Goal: Find specific page/section: Find specific page/section

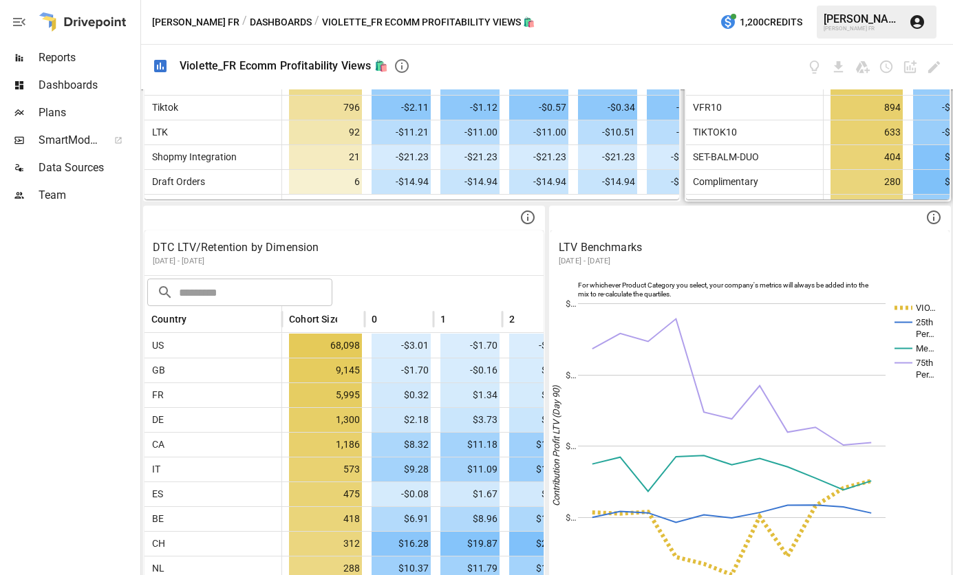
click at [85, 84] on span "Dashboards" at bounding box center [88, 85] width 99 height 17
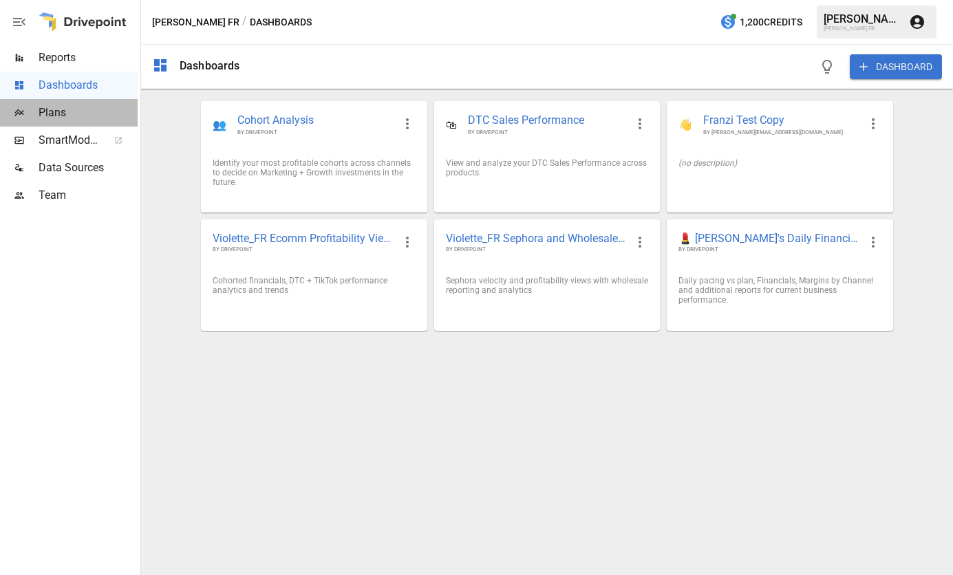
click at [46, 113] on span "Plans" at bounding box center [88, 113] width 99 height 17
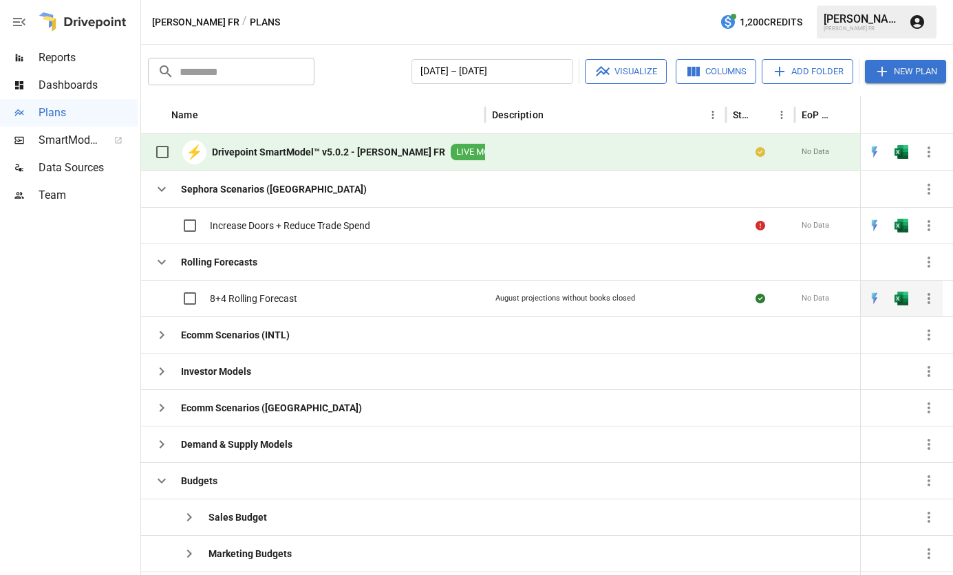
click at [247, 295] on span "8+4 Rolling Forecast" at bounding box center [253, 299] width 87 height 14
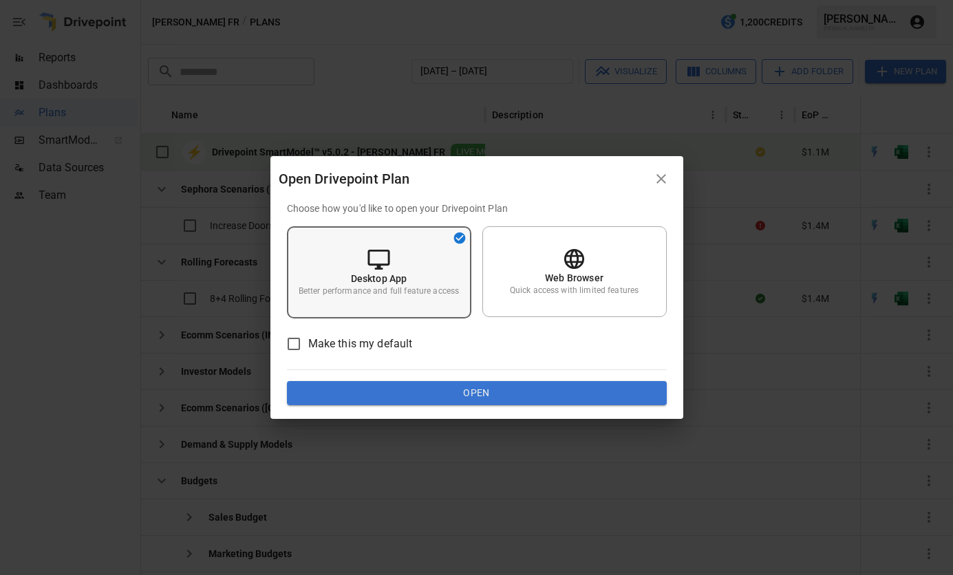
click at [426, 268] on div "Desktop App Better performance and full feature access" at bounding box center [379, 272] width 184 height 92
click at [471, 387] on button "Open" at bounding box center [477, 393] width 380 height 25
